Goal: Transaction & Acquisition: Purchase product/service

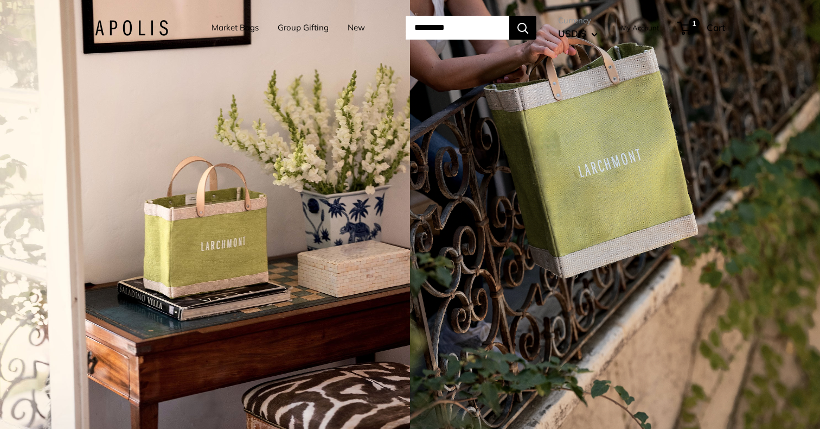
click at [200, 277] on div "4 / 7" at bounding box center [205, 214] width 410 height 429
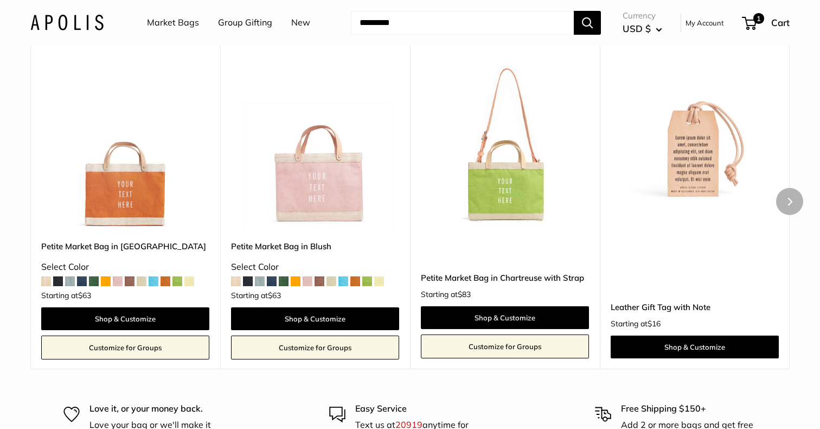
scroll to position [615, 0]
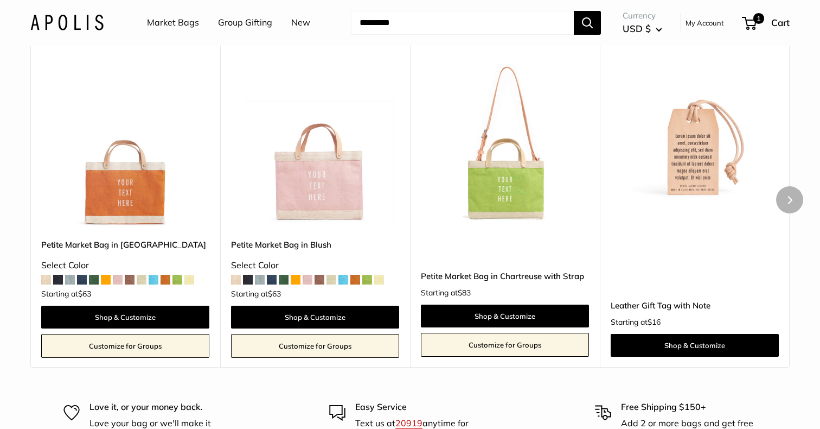
click at [0, 0] on img at bounding box center [0, 0] width 0 height 0
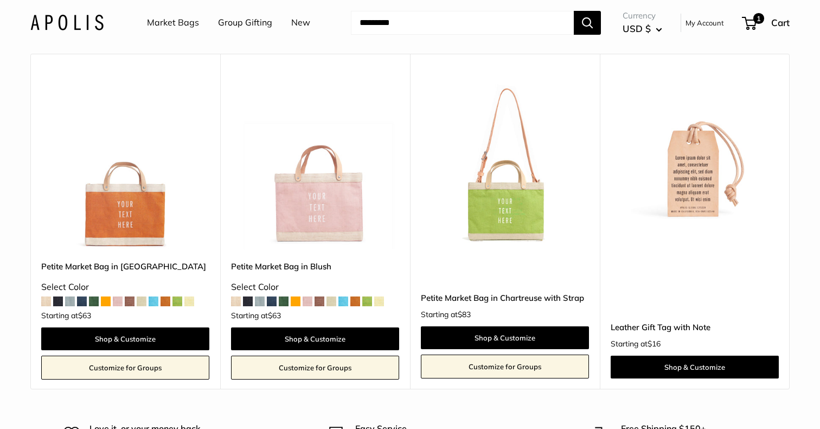
scroll to position [581, 0]
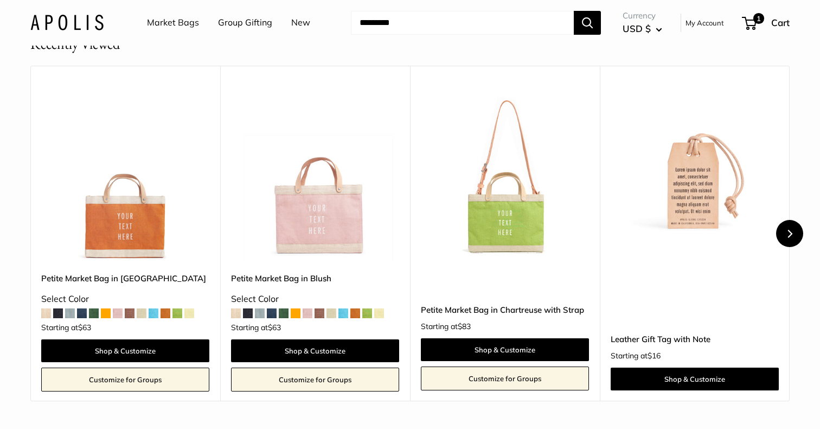
click at [788, 231] on icon "Next" at bounding box center [790, 233] width 8 height 8
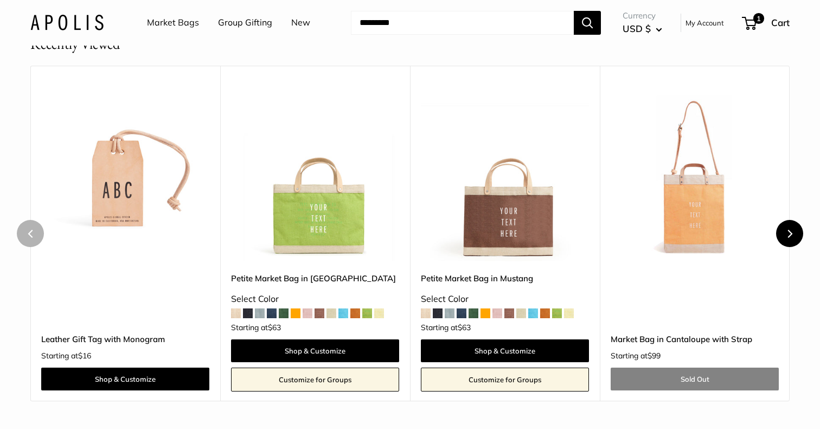
click at [788, 231] on icon "Next" at bounding box center [790, 233] width 8 height 8
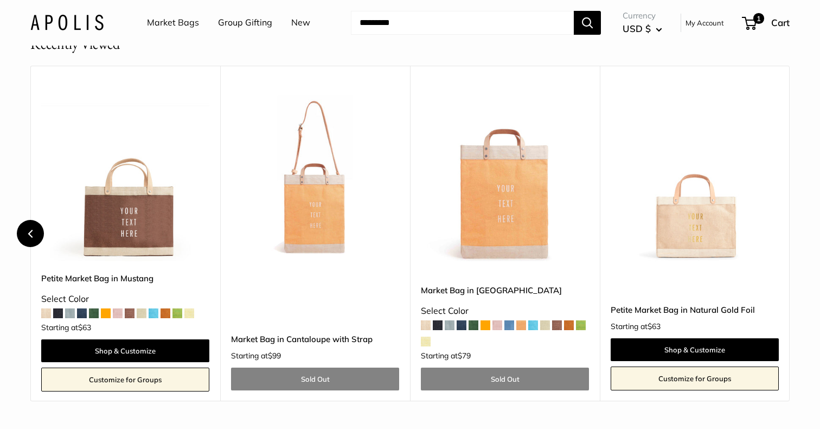
click at [33, 234] on icon "Previous" at bounding box center [31, 233] width 8 height 8
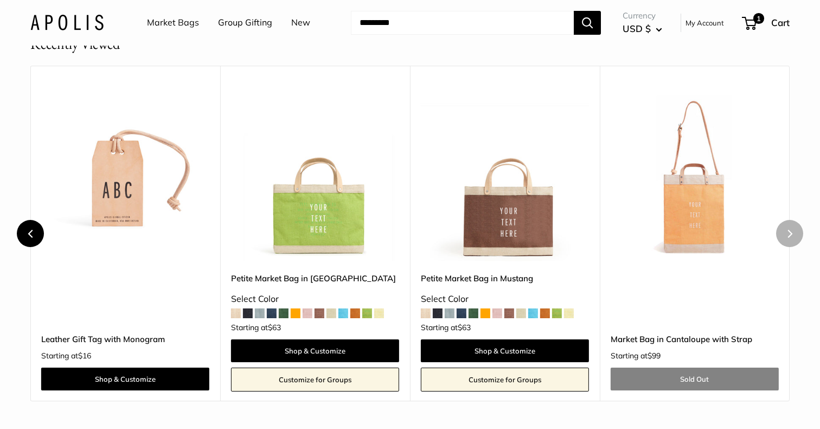
click at [33, 234] on icon "Previous" at bounding box center [31, 233] width 8 height 8
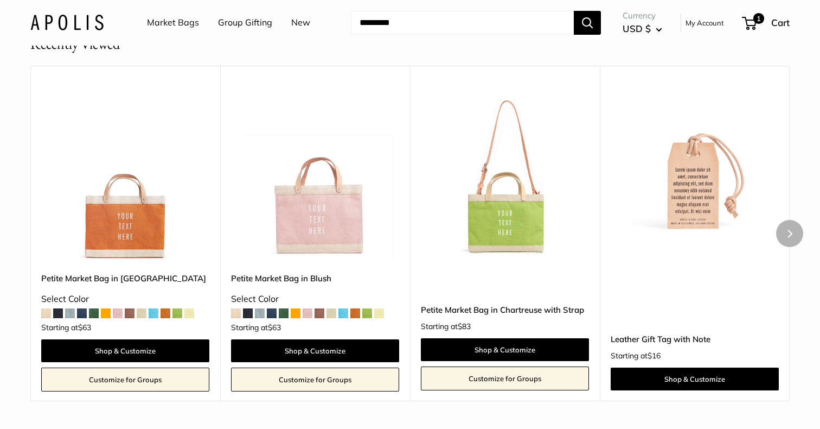
click at [0, 0] on img at bounding box center [0, 0] width 0 height 0
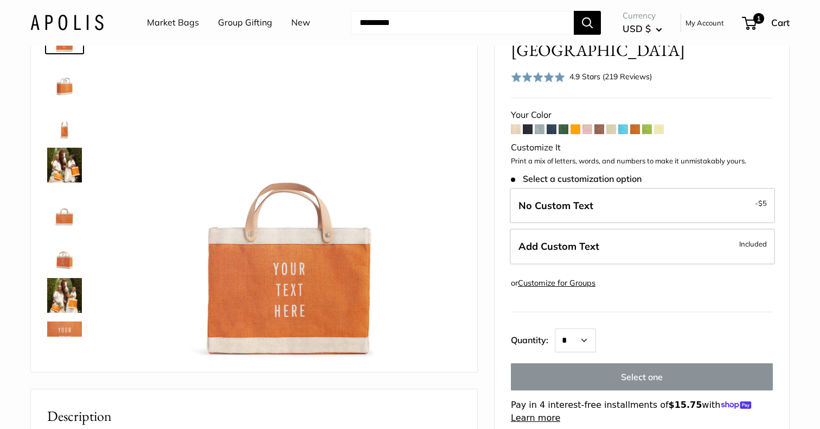
scroll to position [74, 0]
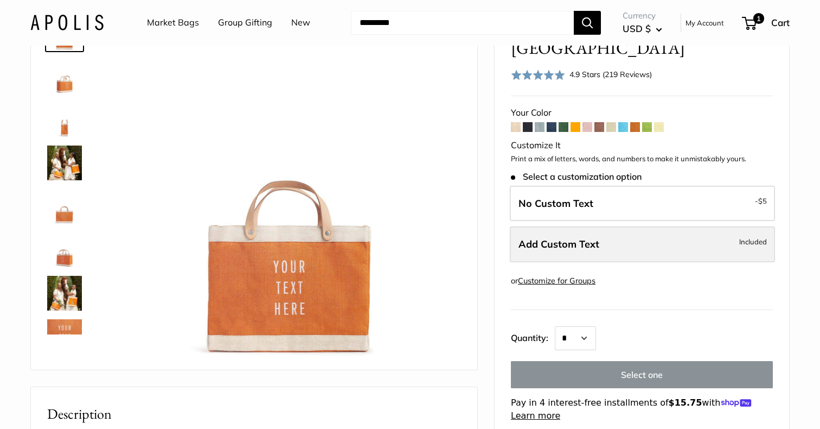
click at [691, 226] on label "Add Custom Text Included" at bounding box center [642, 244] width 265 height 36
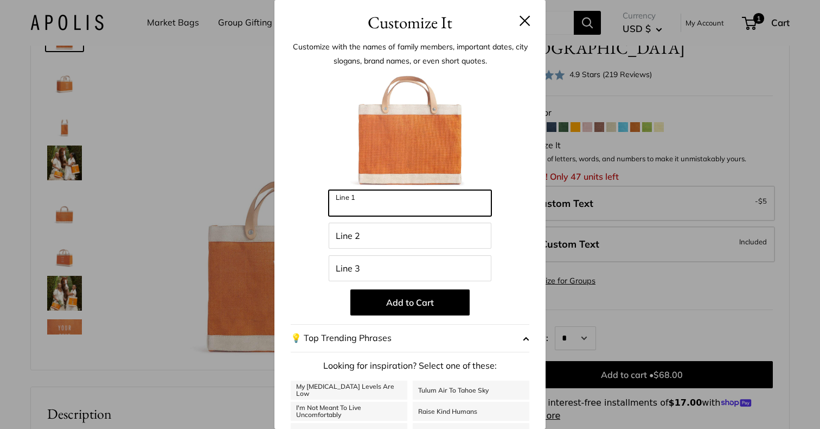
click at [403, 200] on input "Line 1" at bounding box center [410, 203] width 163 height 26
type input "*"
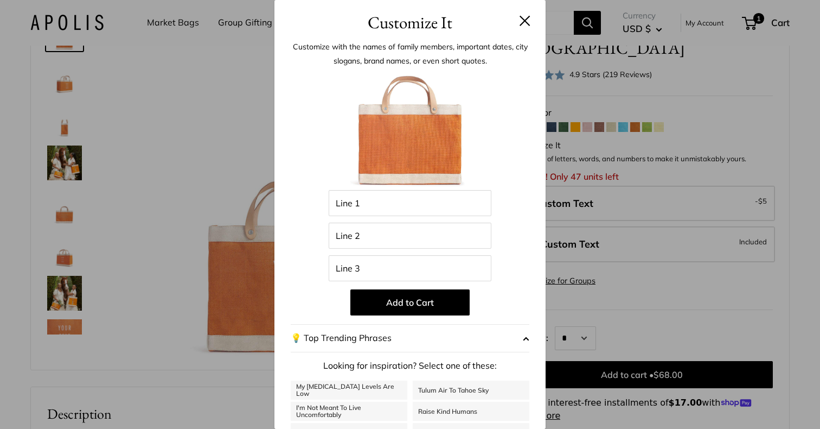
click at [527, 22] on button at bounding box center [525, 20] width 11 height 11
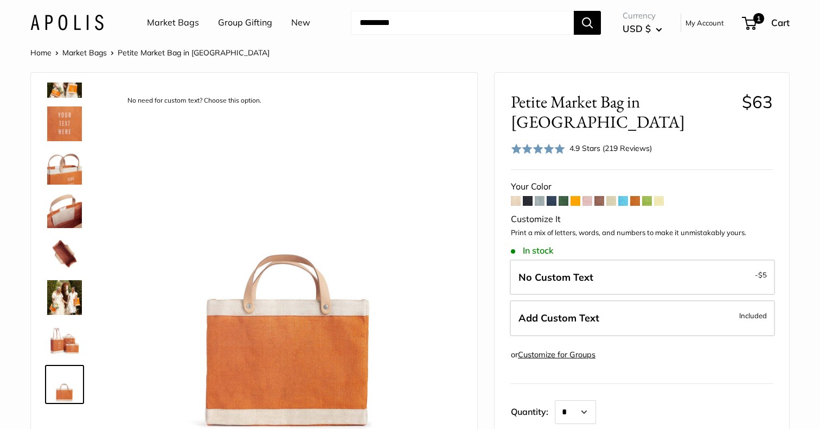
click at [76, 86] on img at bounding box center [64, 80] width 35 height 35
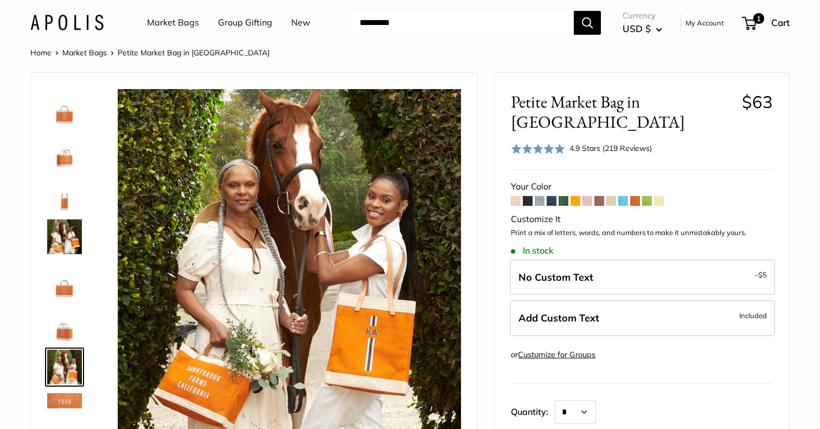
click at [66, 109] on img at bounding box center [64, 106] width 35 height 35
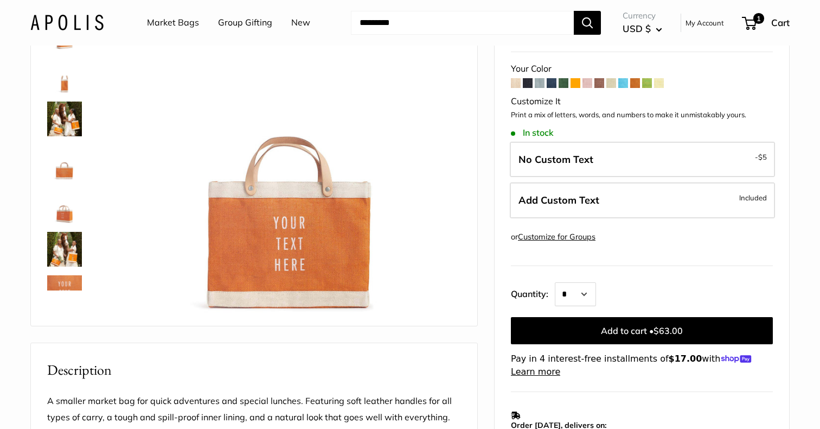
scroll to position [114, 0]
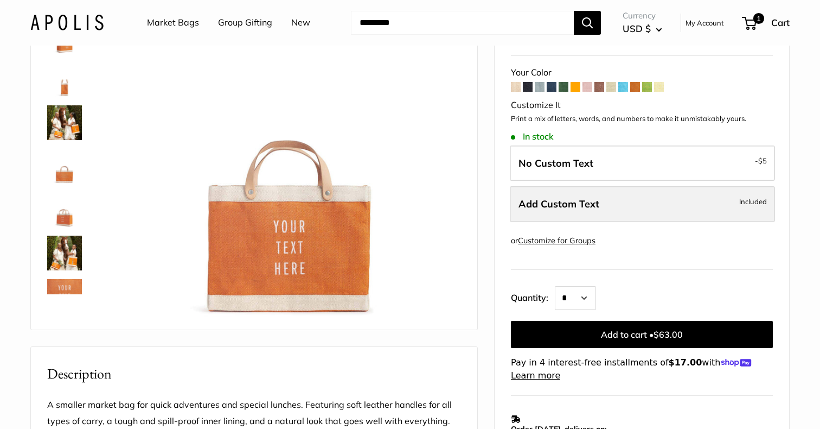
click at [713, 186] on label "Add Custom Text Included" at bounding box center [642, 204] width 265 height 36
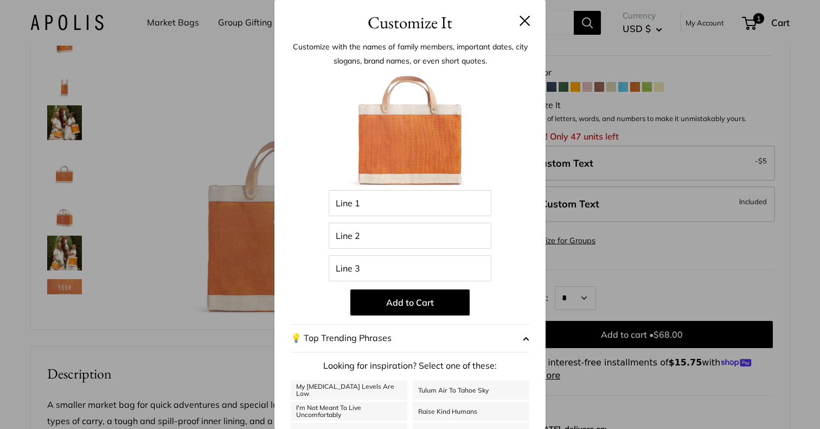
click at [524, 24] on button at bounding box center [525, 20] width 11 height 11
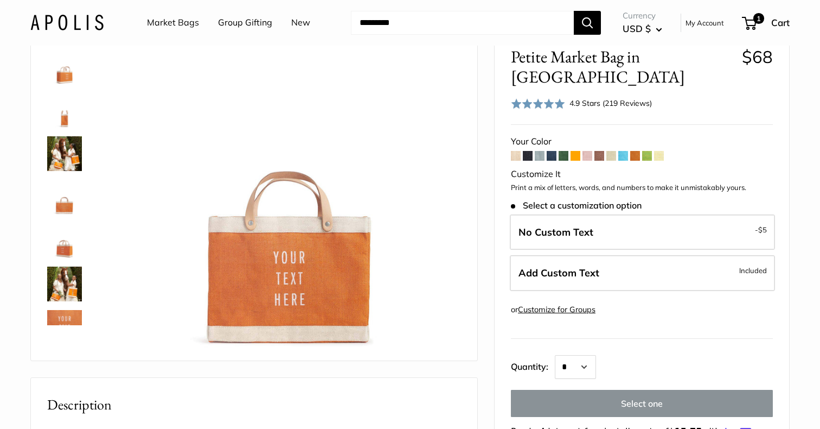
scroll to position [72, 0]
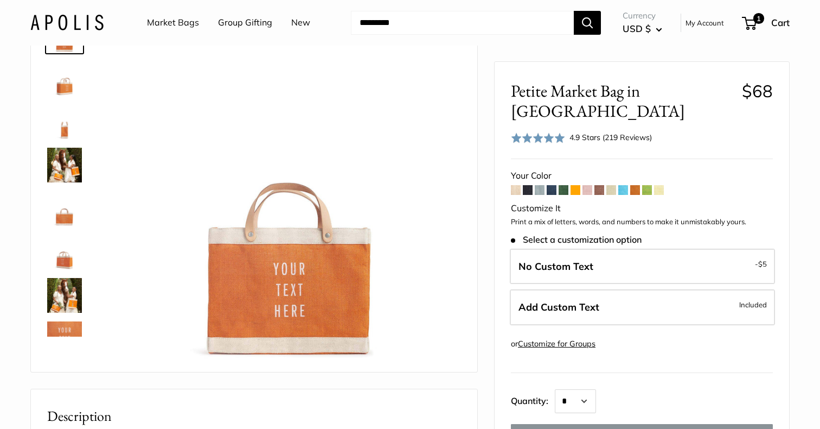
click at [253, 25] on link "Group Gifting" at bounding box center [245, 23] width 54 height 16
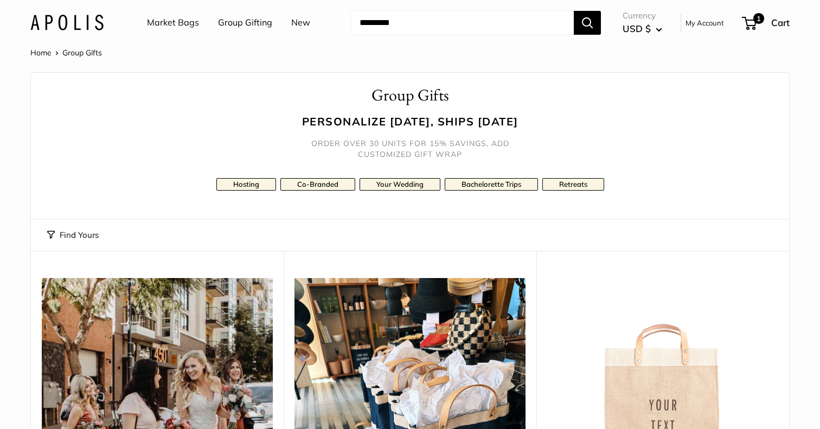
click at [252, 23] on link "Group Gifting" at bounding box center [245, 23] width 54 height 16
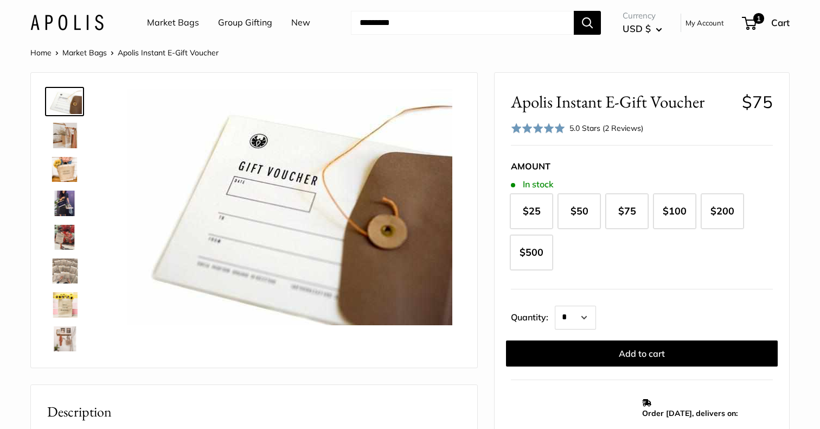
click at [68, 139] on img at bounding box center [64, 135] width 35 height 25
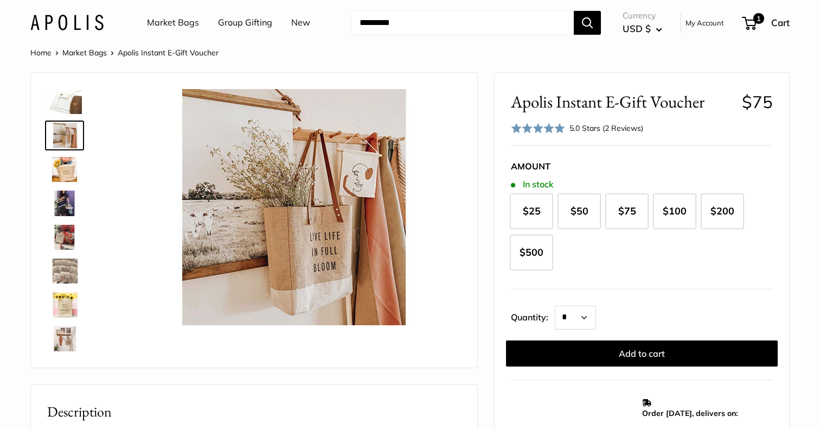
click at [70, 99] on img at bounding box center [64, 101] width 35 height 25
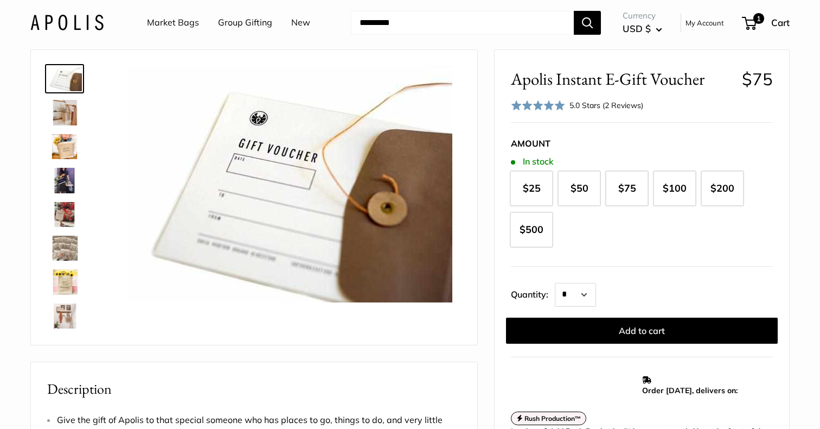
scroll to position [21, 0]
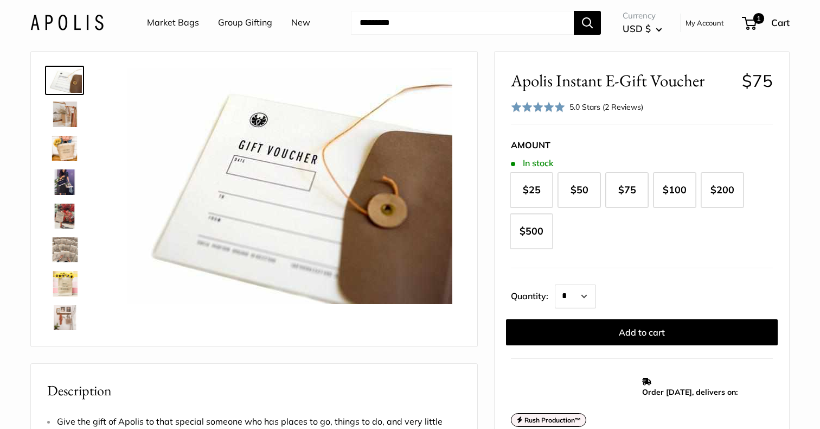
click at [189, 23] on link "Market Bags" at bounding box center [173, 23] width 52 height 16
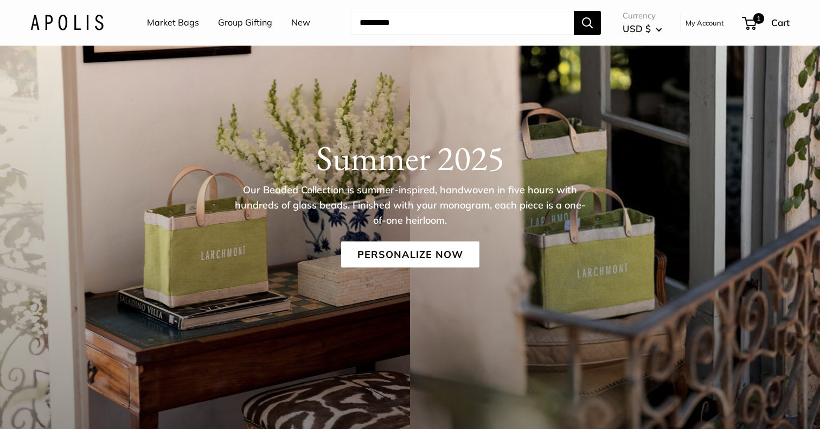
scroll to position [88, 0]
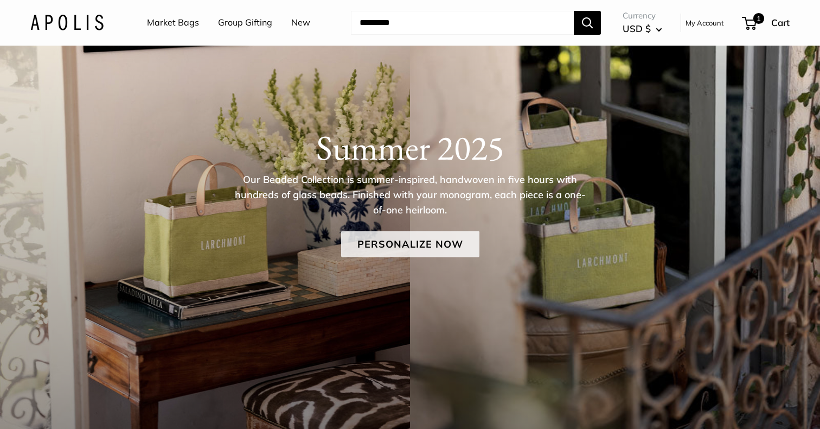
click at [411, 248] on link "Personalize Now" at bounding box center [410, 244] width 138 height 26
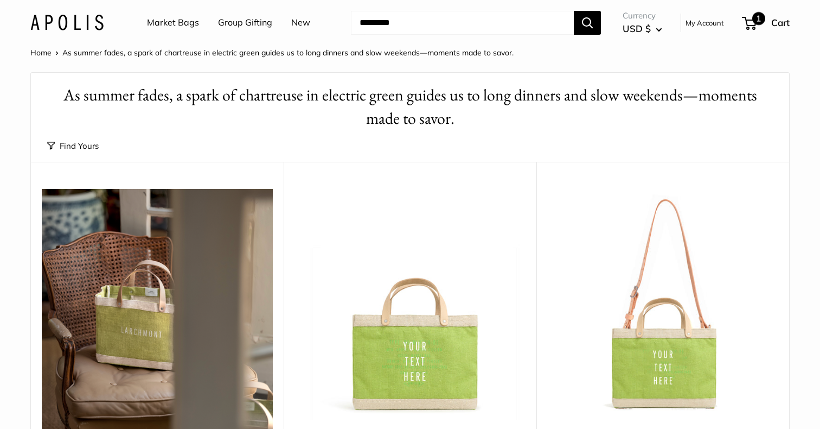
click at [752, 23] on span "1" at bounding box center [749, 23] width 15 height 13
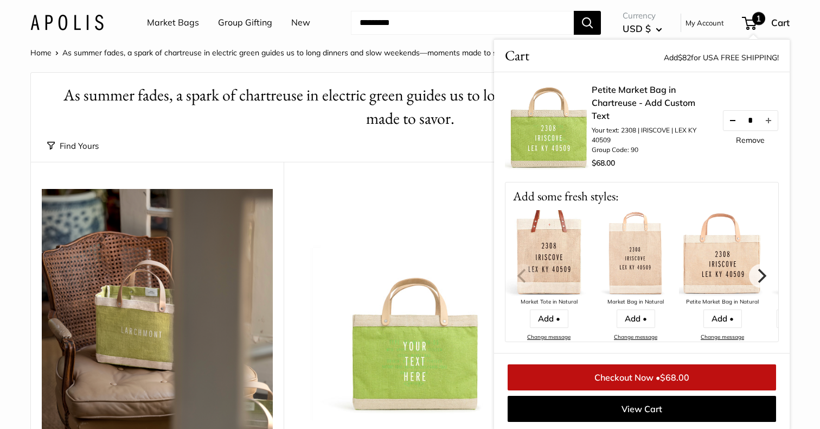
click at [731, 118] on button "Decrease quantity by 1" at bounding box center [733, 121] width 18 height 20
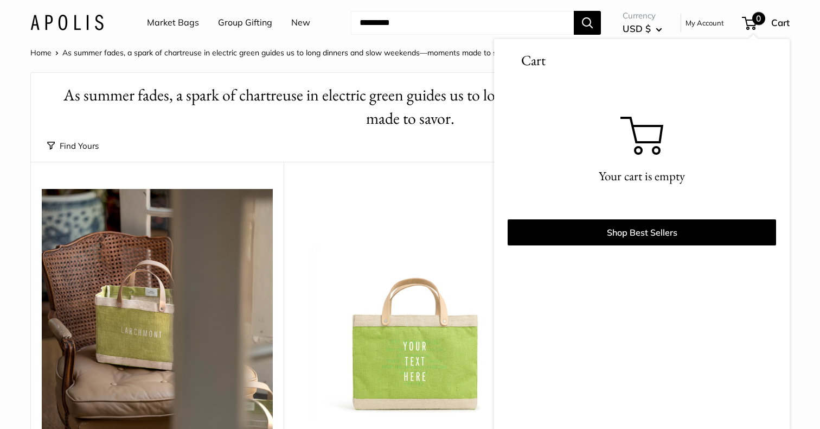
click at [311, 43] on header "Market Bags Group Gifting New Need help? Text Us: 20919 hello@apolisglobal.com …" at bounding box center [410, 23] width 820 height 46
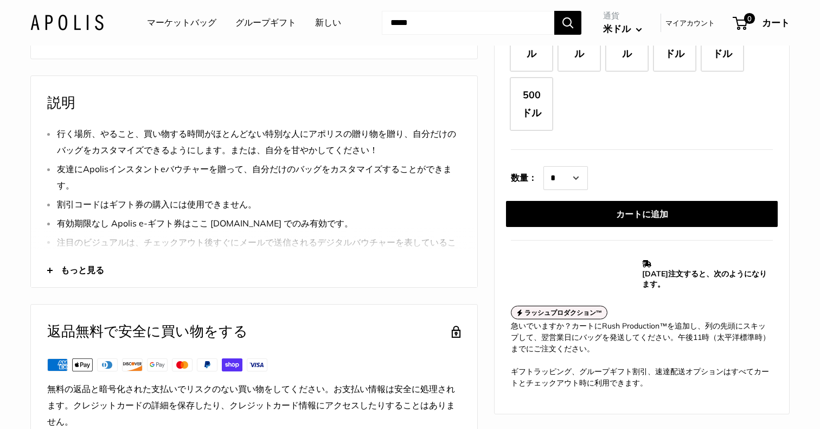
scroll to position [310, 0]
click at [73, 273] on span "もっと見る" at bounding box center [82, 269] width 43 height 16
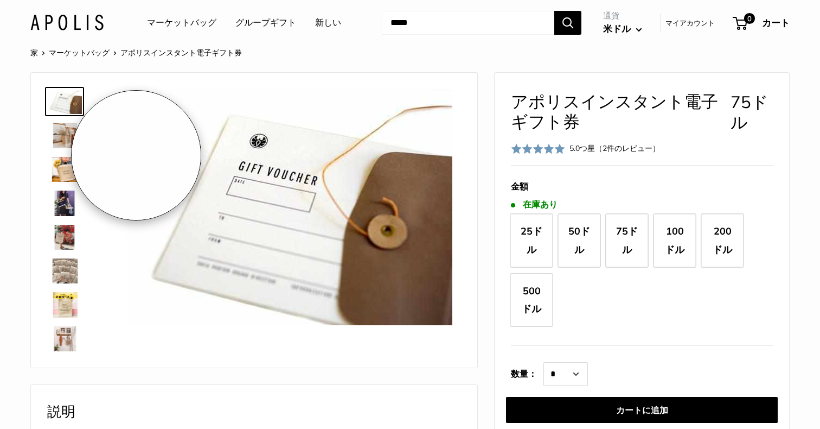
scroll to position [0, 0]
click at [72, 134] on img at bounding box center [64, 135] width 35 height 25
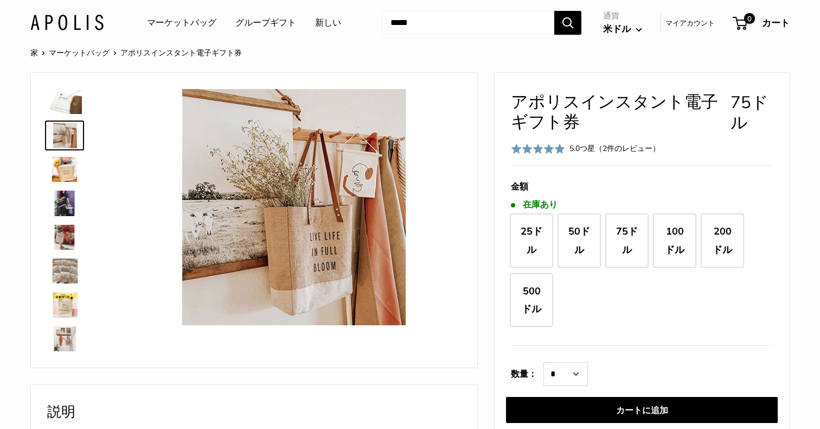
click at [67, 168] on img at bounding box center [64, 169] width 35 height 25
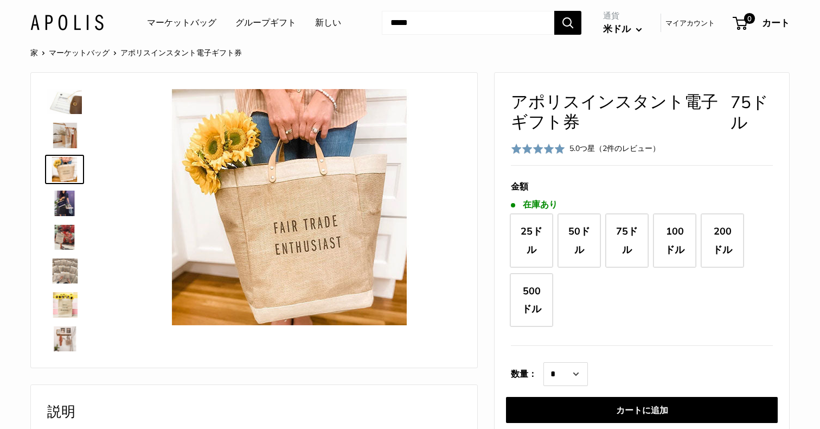
click at [65, 199] on img at bounding box center [64, 202] width 35 height 25
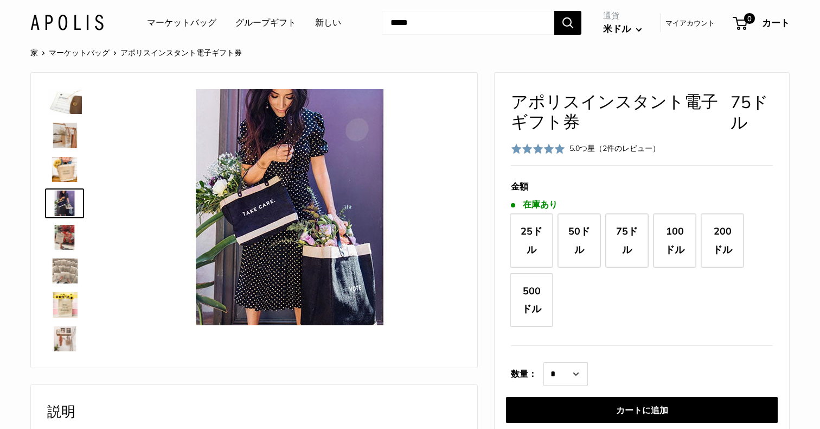
click at [67, 239] on img at bounding box center [64, 237] width 35 height 25
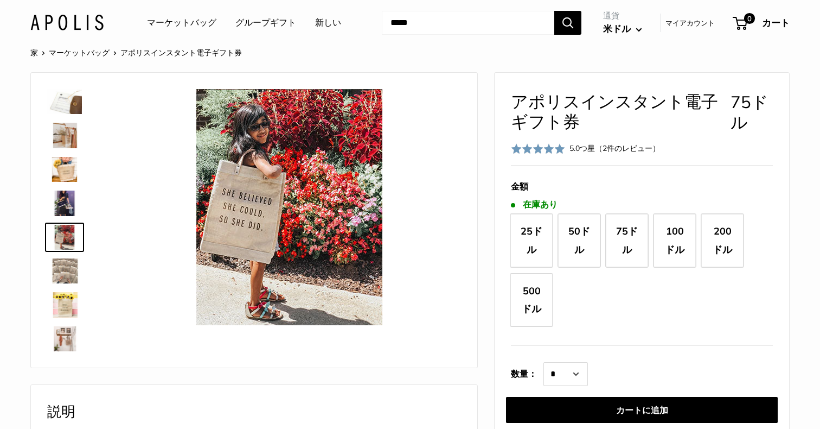
click at [65, 271] on img at bounding box center [64, 270] width 35 height 25
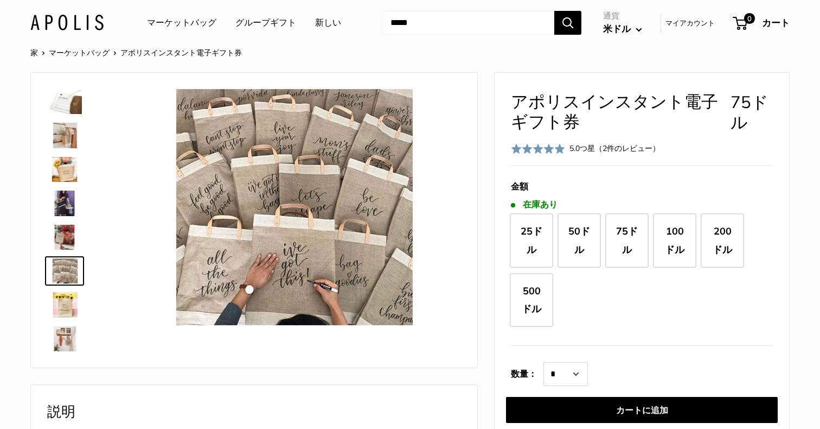
click at [64, 296] on img at bounding box center [64, 304] width 35 height 25
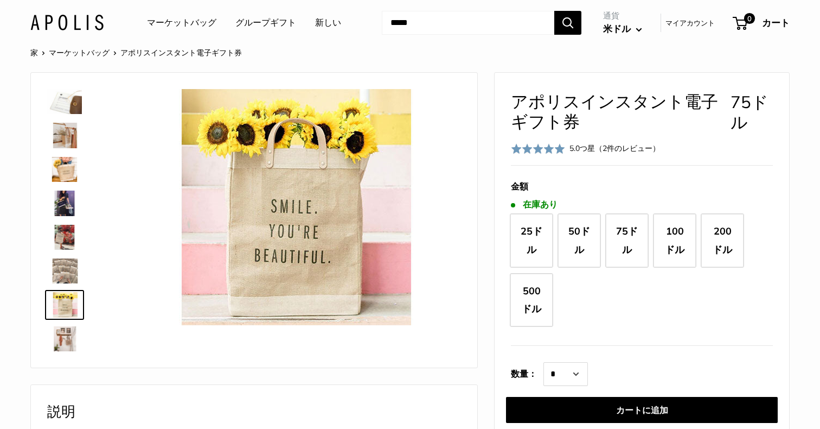
click at [66, 333] on img at bounding box center [64, 338] width 35 height 25
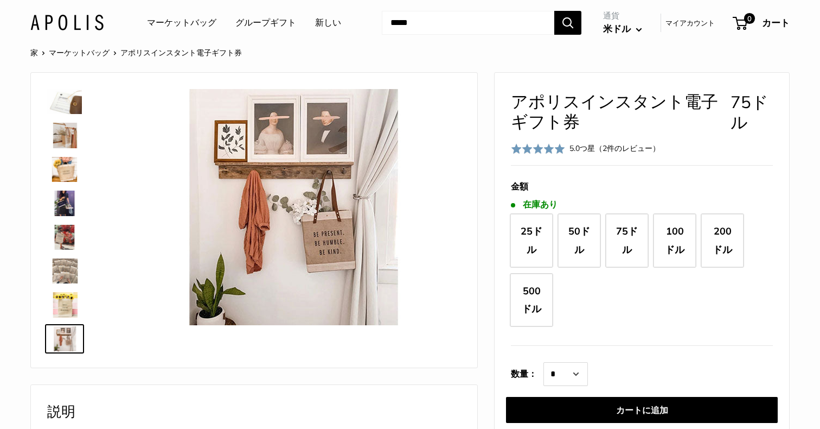
click at [71, 105] on img at bounding box center [64, 101] width 35 height 25
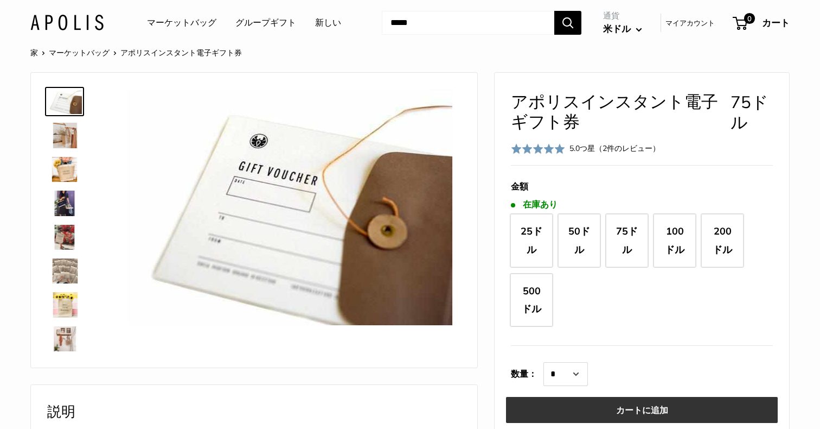
click at [622, 410] on button "カートに追加" at bounding box center [642, 410] width 272 height 26
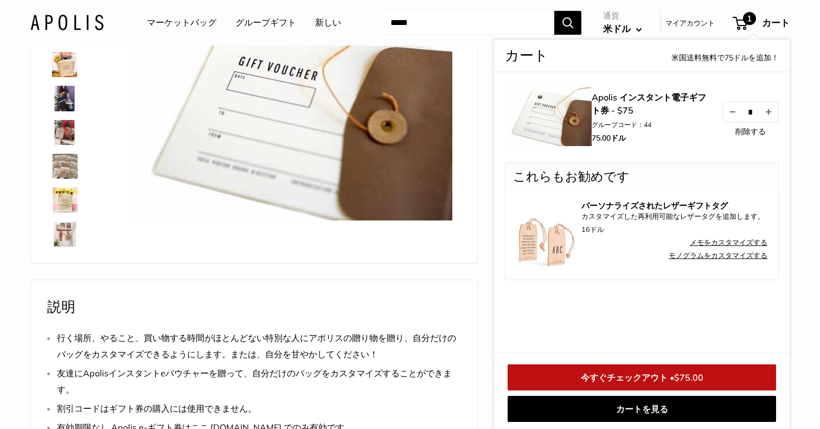
scroll to position [105, 0]
click at [748, 23] on span "1" at bounding box center [749, 18] width 13 height 13
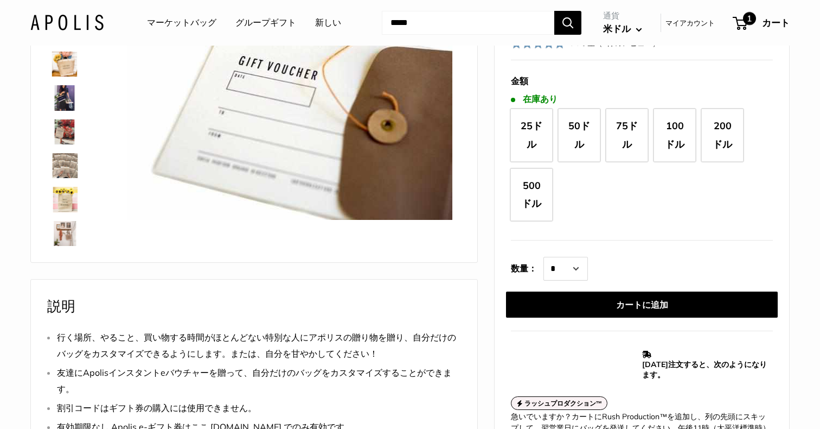
click at [748, 23] on span "1" at bounding box center [749, 18] width 13 height 13
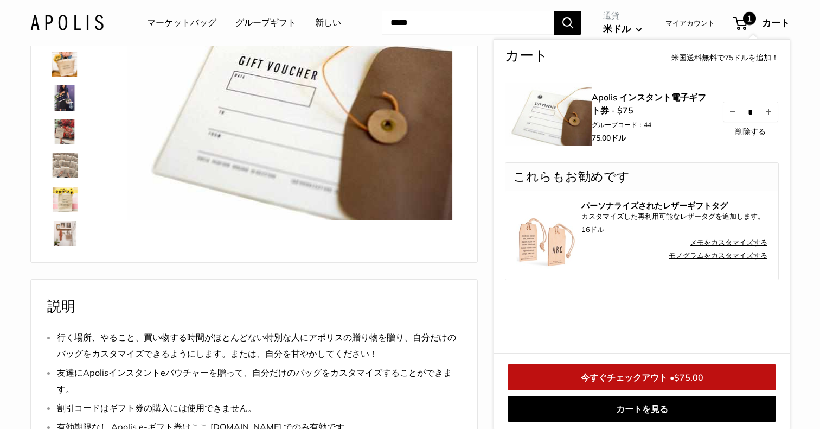
click at [666, 377] on link "今すぐチェックアウト • $75.00" at bounding box center [642, 377] width 269 height 26
